Goal: Check status: Check status

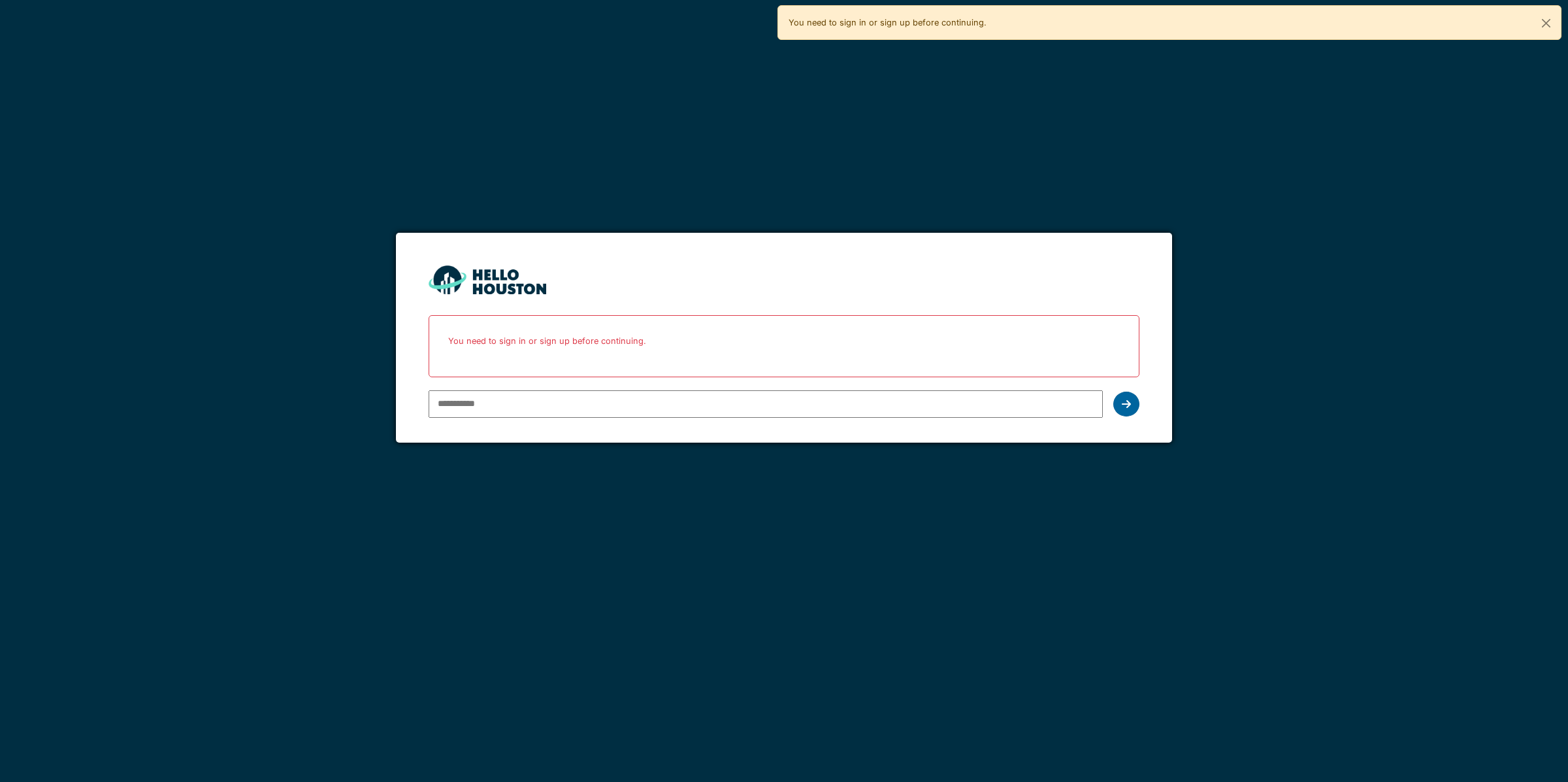
type input "**********"
click at [1124, 403] on icon at bounding box center [1126, 404] width 9 height 10
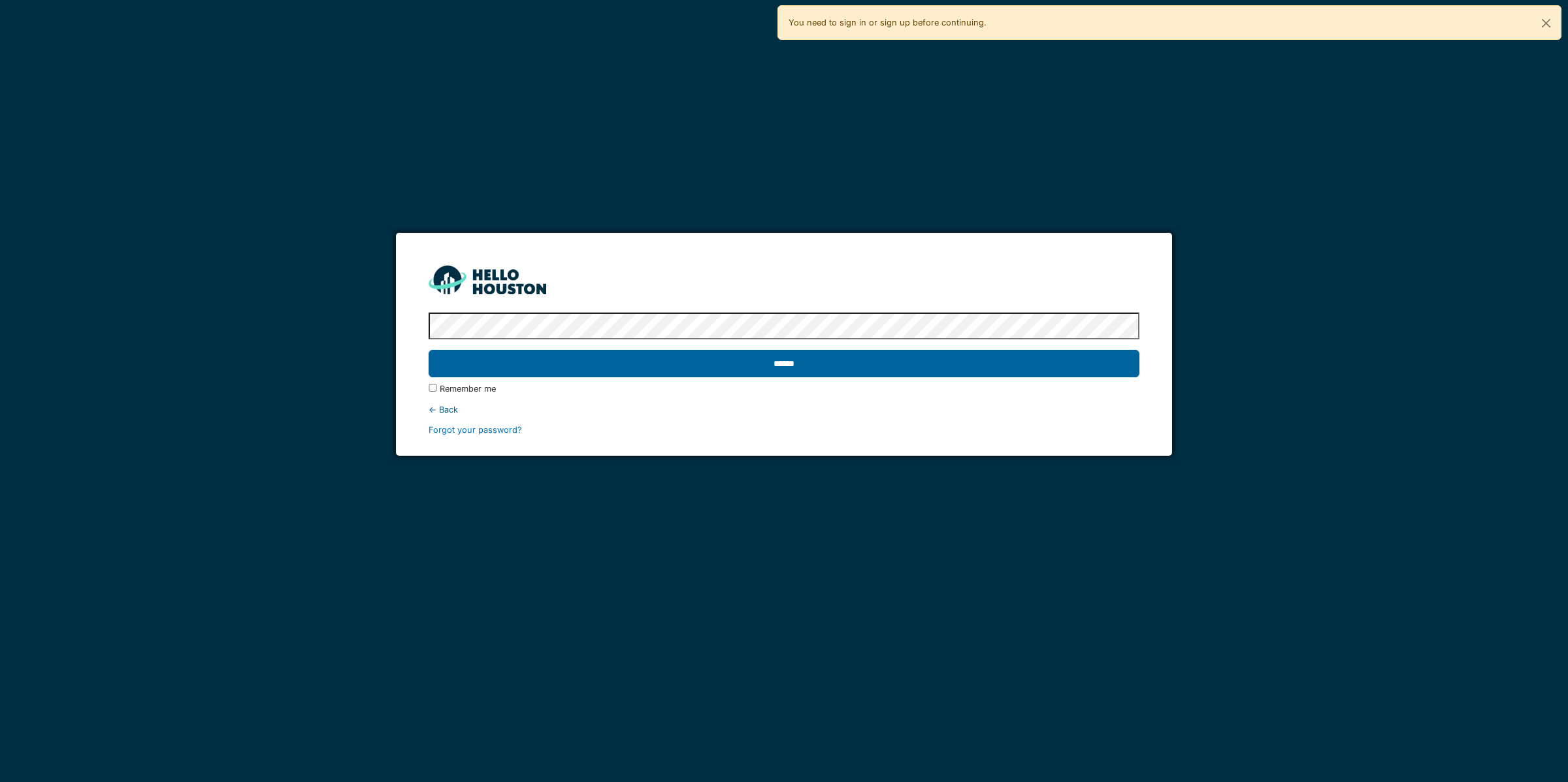
click at [786, 353] on input "******" at bounding box center [784, 363] width 710 height 28
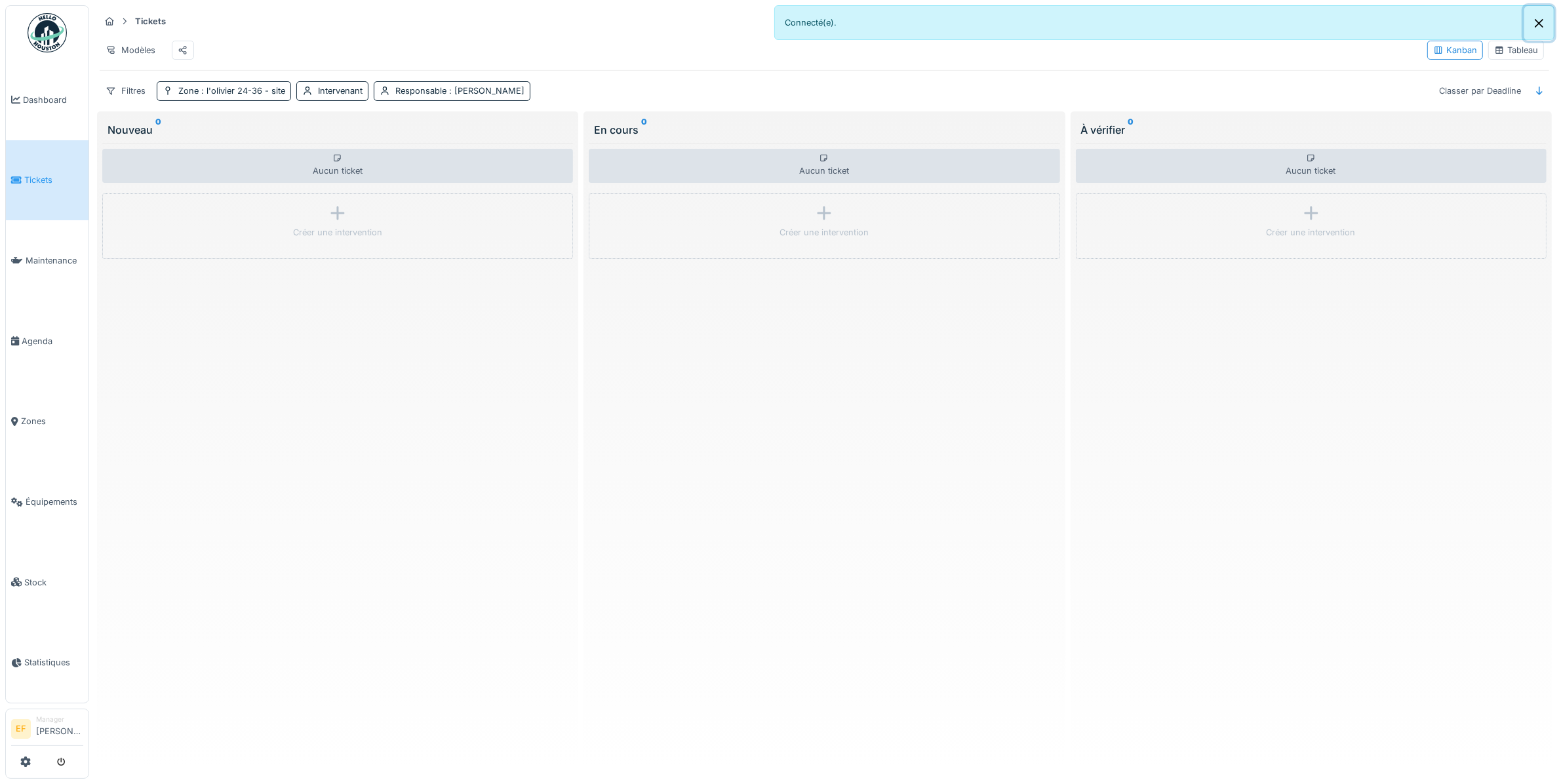
click at [1538, 19] on button "Close" at bounding box center [1539, 23] width 29 height 34
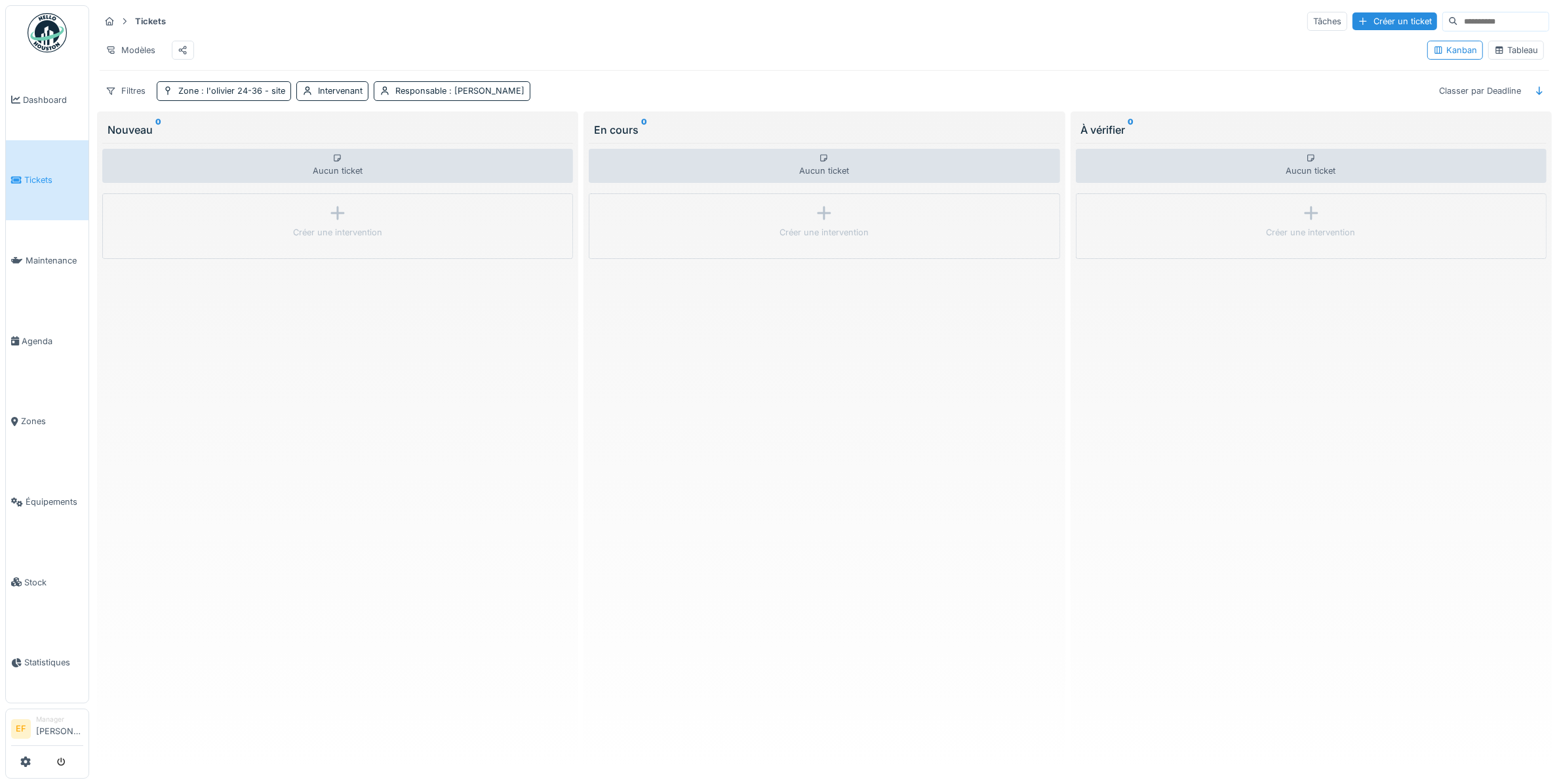
click at [1506, 54] on div "Tableau" at bounding box center [1515, 50] width 44 height 13
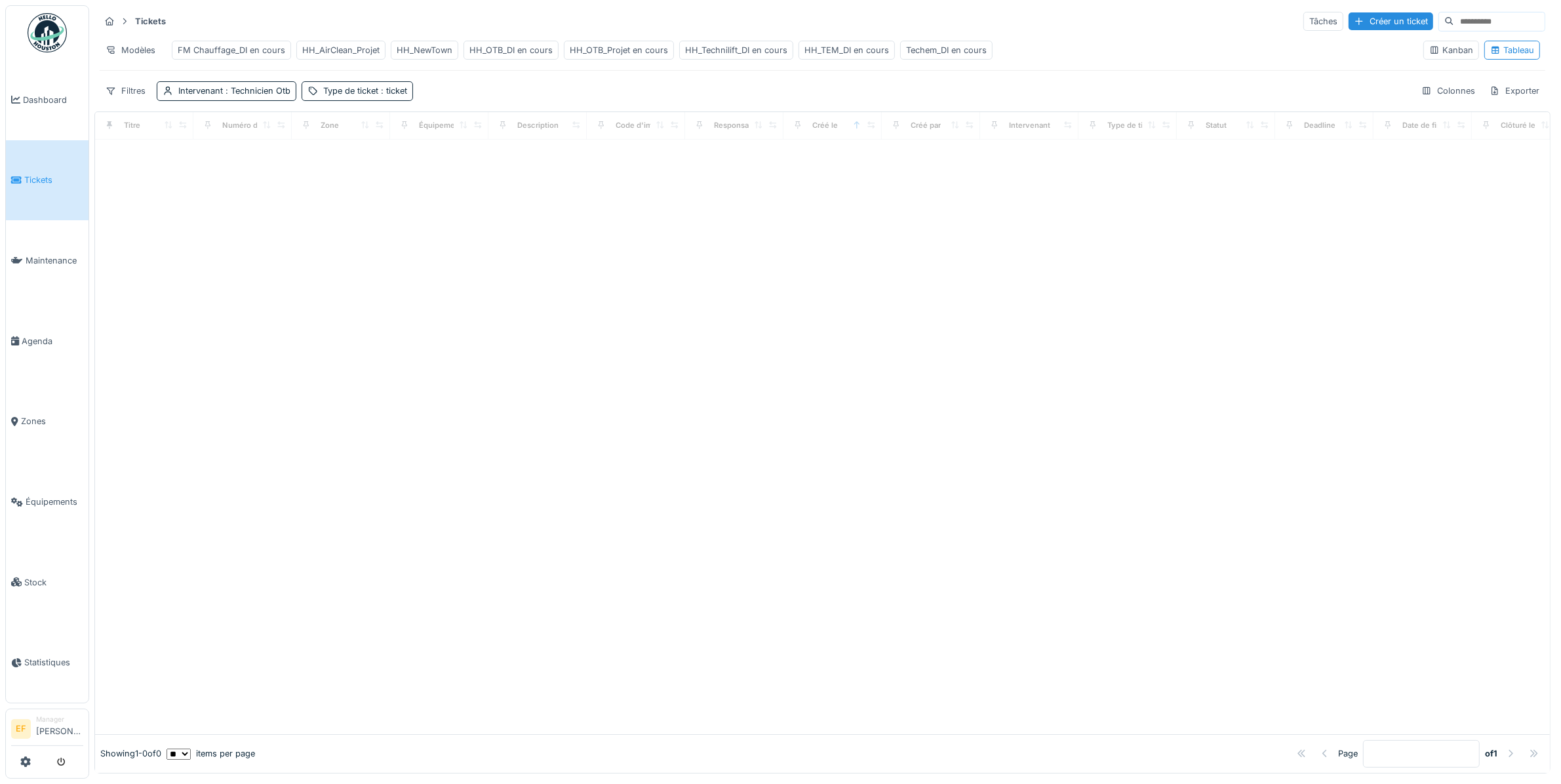
click at [516, 49] on div "HH_OTB_DI en cours" at bounding box center [510, 50] width 83 height 13
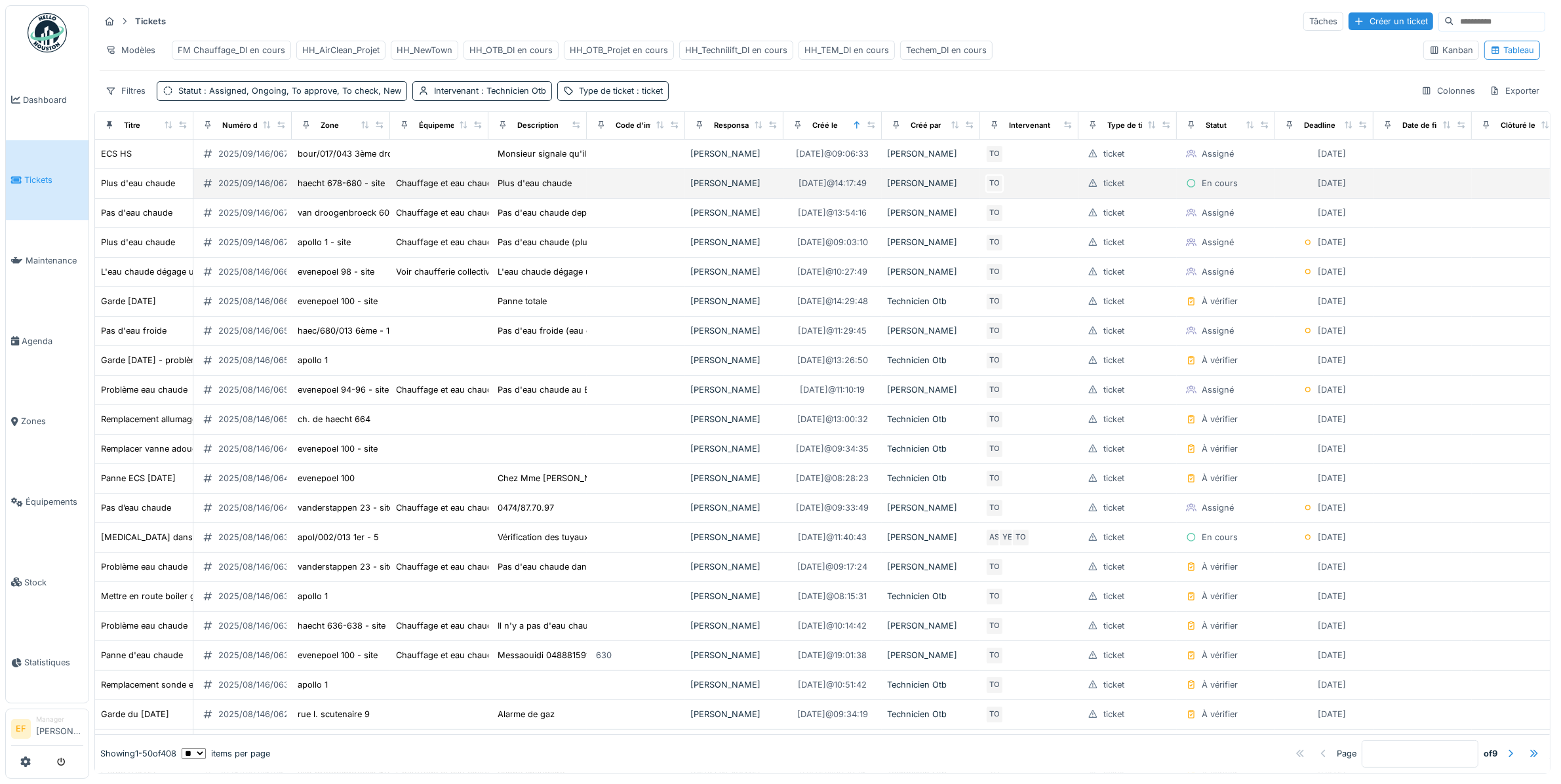
click at [242, 189] on div "2025/09/146/06787" at bounding box center [258, 183] width 80 height 13
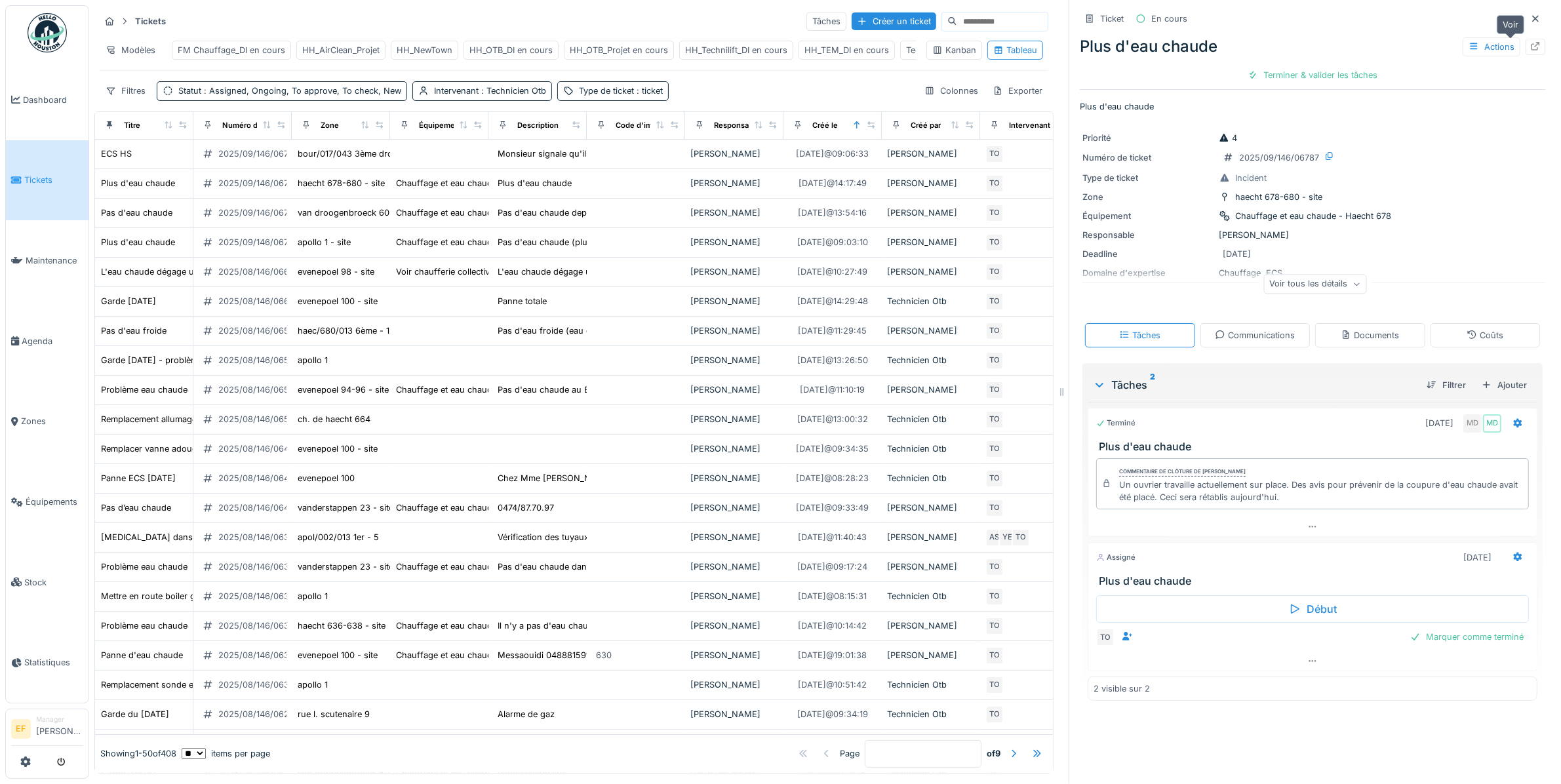
click at [1530, 43] on icon at bounding box center [1536, 46] width 10 height 8
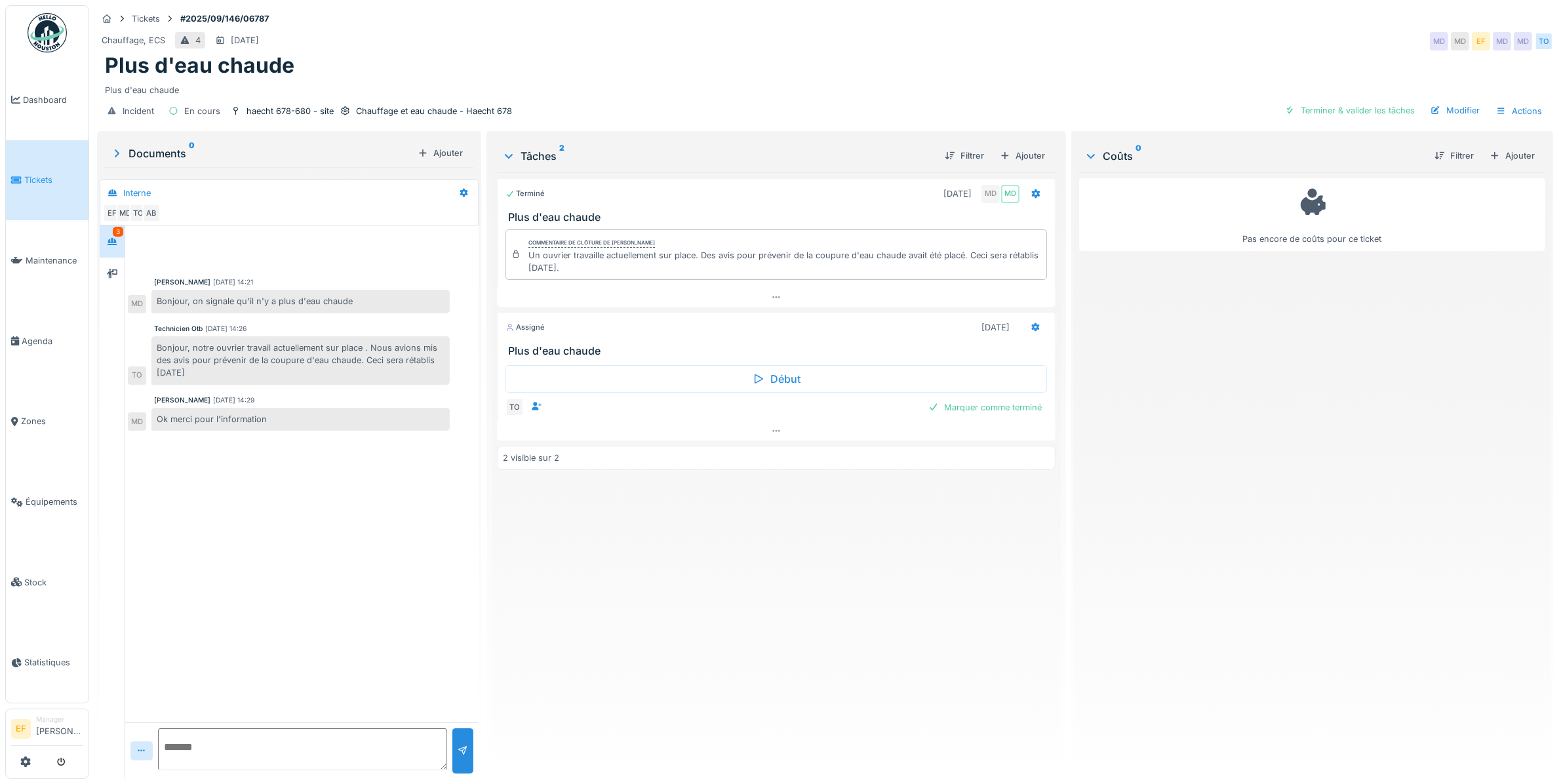
click at [273, 371] on div "Bonjour, notre ouvrier travail actuellement sur place . Nous avions mis des avi…" at bounding box center [300, 360] width 299 height 49
click at [254, 373] on div "Bonjour, notre ouvrier travail actuellement sur place . Nous avions mis des avi…" at bounding box center [300, 360] width 299 height 49
click at [256, 373] on div "Bonjour, notre ouvrier travail actuellement sur place . Nous avions mis des avi…" at bounding box center [300, 360] width 299 height 49
click at [290, 420] on div "Ok merci pour l'information" at bounding box center [300, 419] width 299 height 23
click at [623, 271] on div "Un ouvrier travaille actuellement sur place. Des avis pour prévenir de la coupu…" at bounding box center [784, 261] width 513 height 25
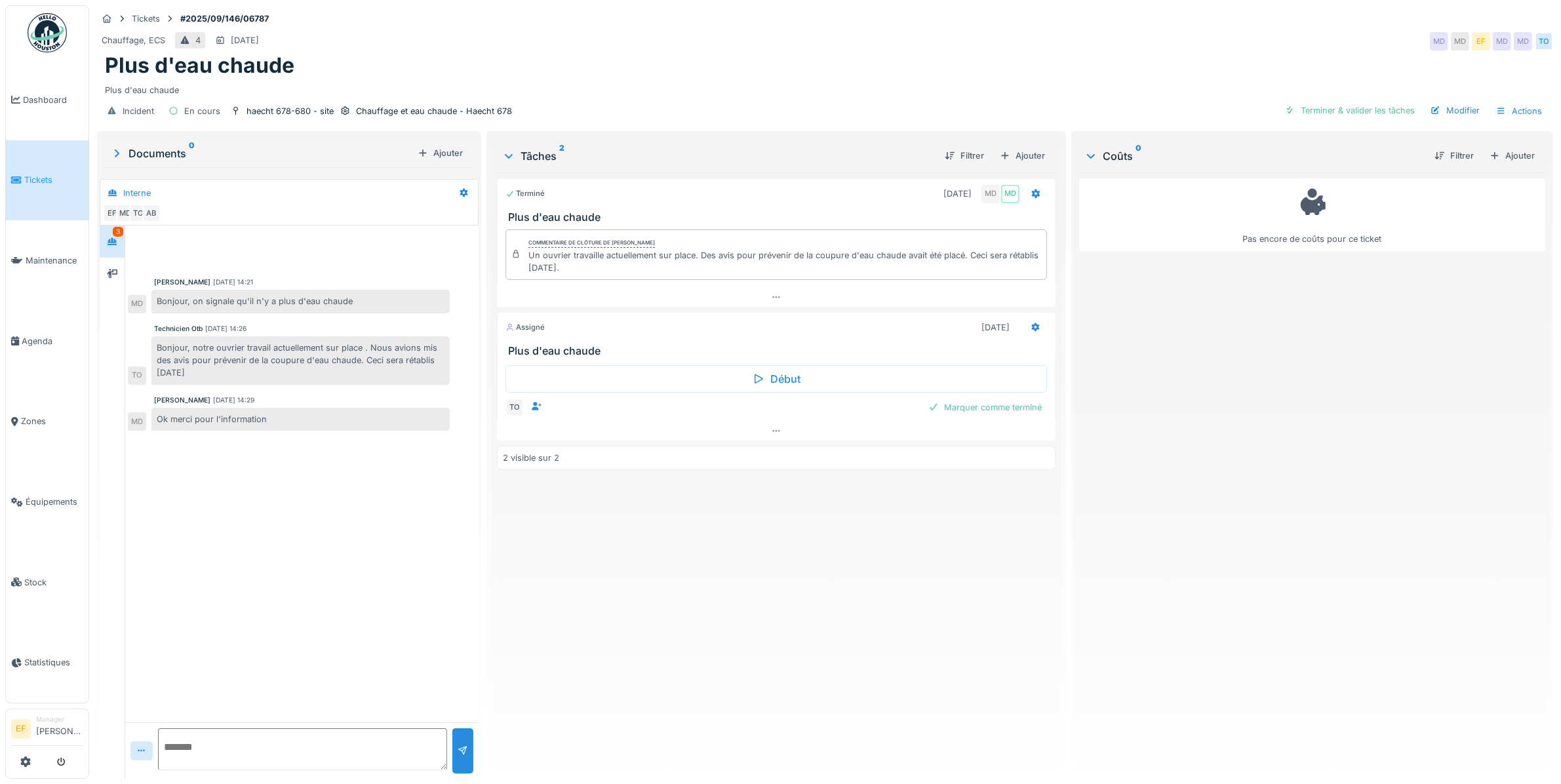
click at [623, 270] on div "Un ouvrier travaille actuellement sur place. Des avis pour prévenir de la coupu…" at bounding box center [784, 261] width 513 height 25
click at [103, 270] on div at bounding box center [112, 274] width 19 height 16
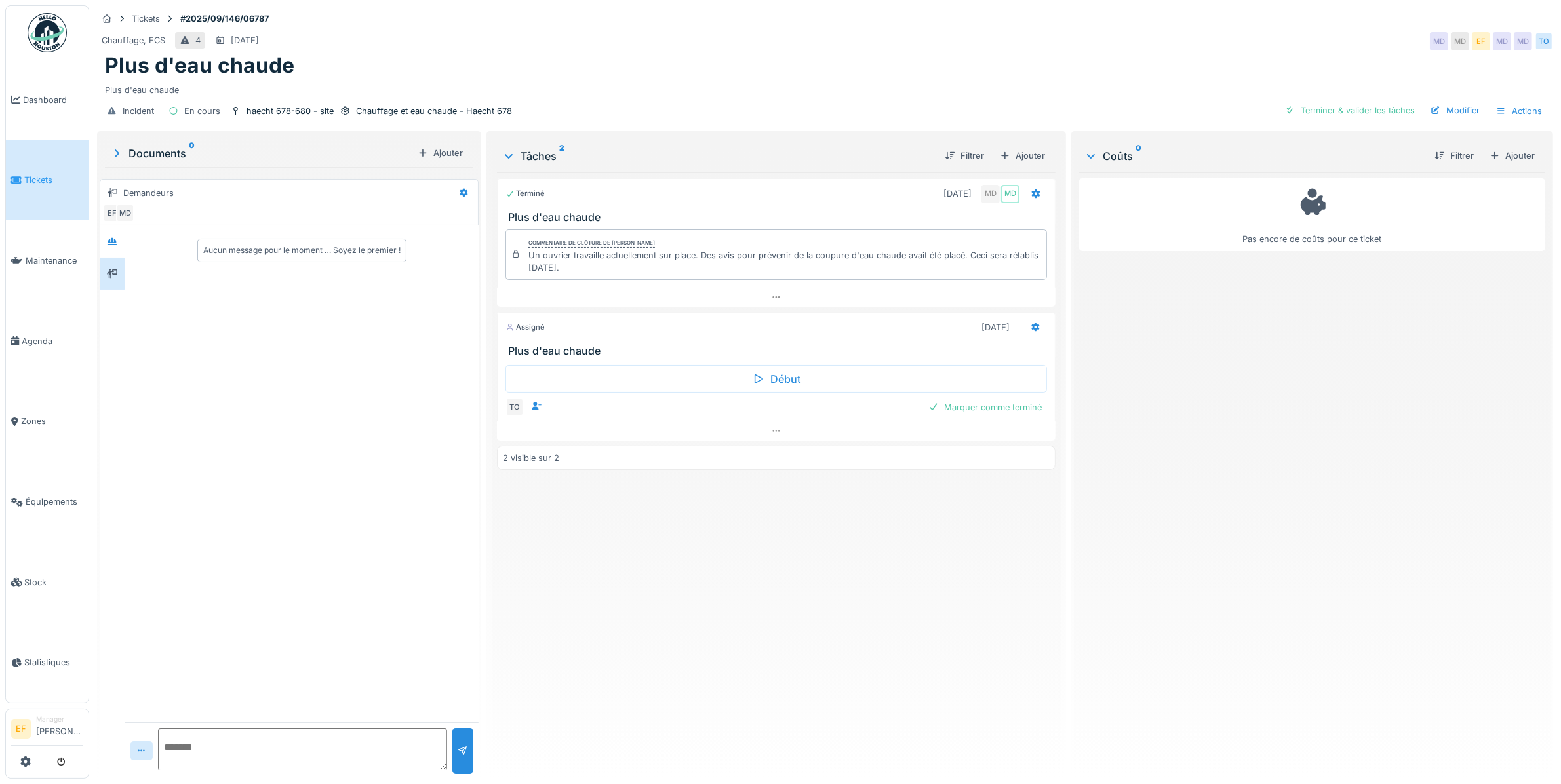
click at [754, 605] on div "Terminé [DATE] MD MD Plus d'eau chaude Commentaire de clôture de [PERSON_NAME] …" at bounding box center [776, 470] width 558 height 595
click at [114, 241] on icon at bounding box center [112, 241] width 10 height 8
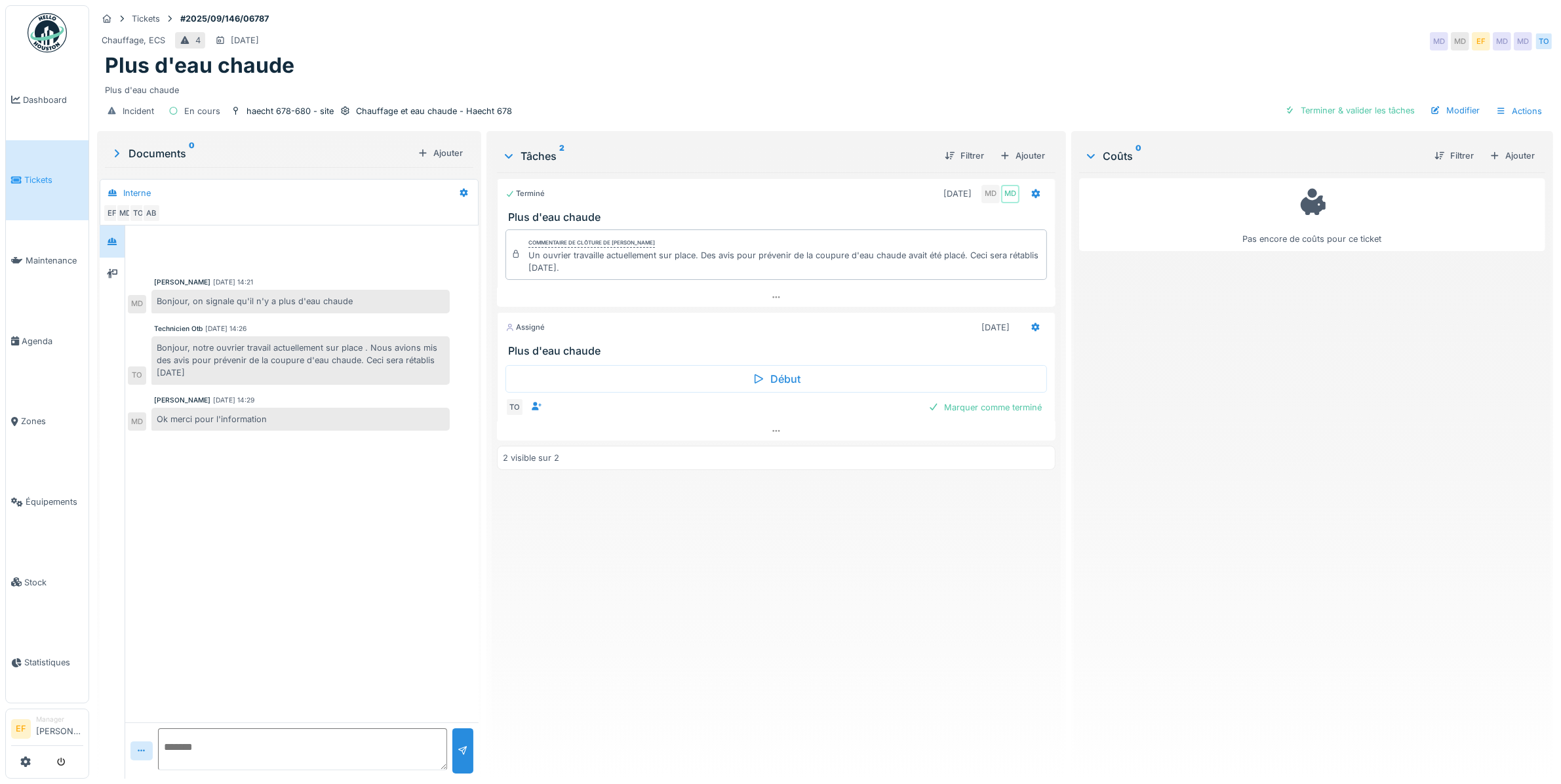
click at [661, 585] on div "Terminé [DATE] MD MD Plus d'eau chaude Commentaire de clôture de [PERSON_NAME] …" at bounding box center [776, 470] width 558 height 595
